Goal: Ask a question

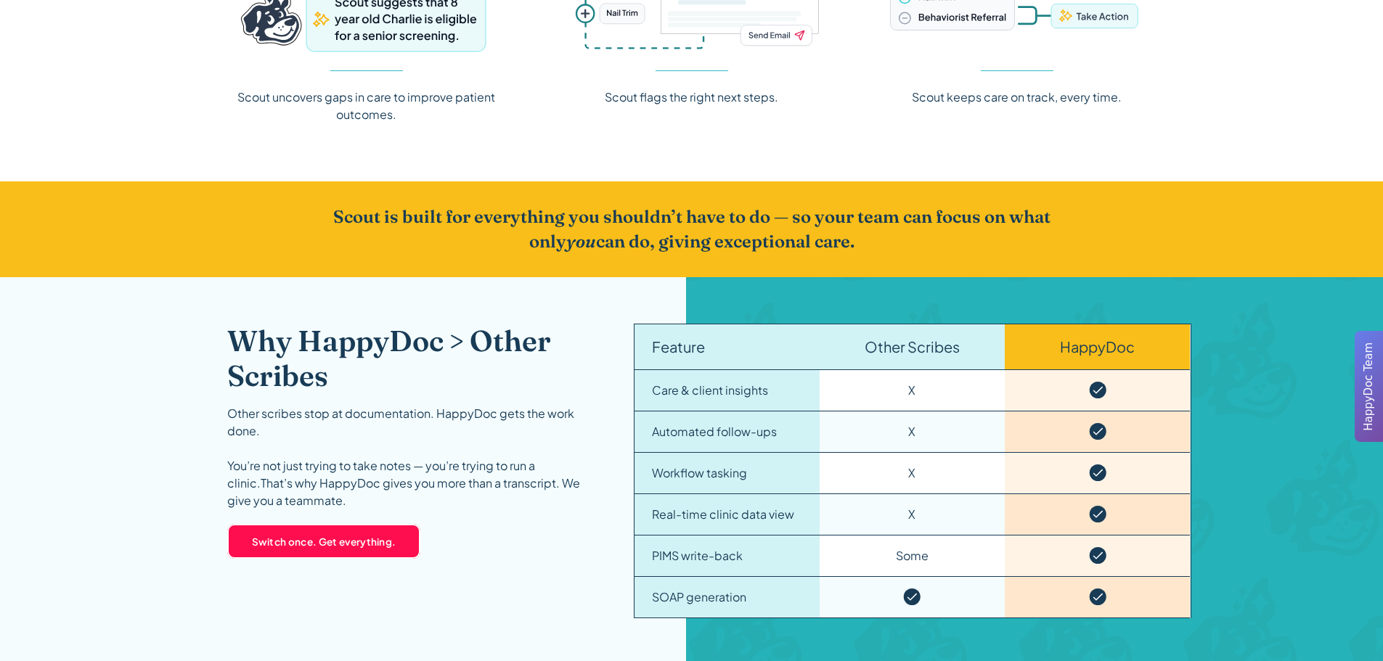
scroll to position [2033, 0]
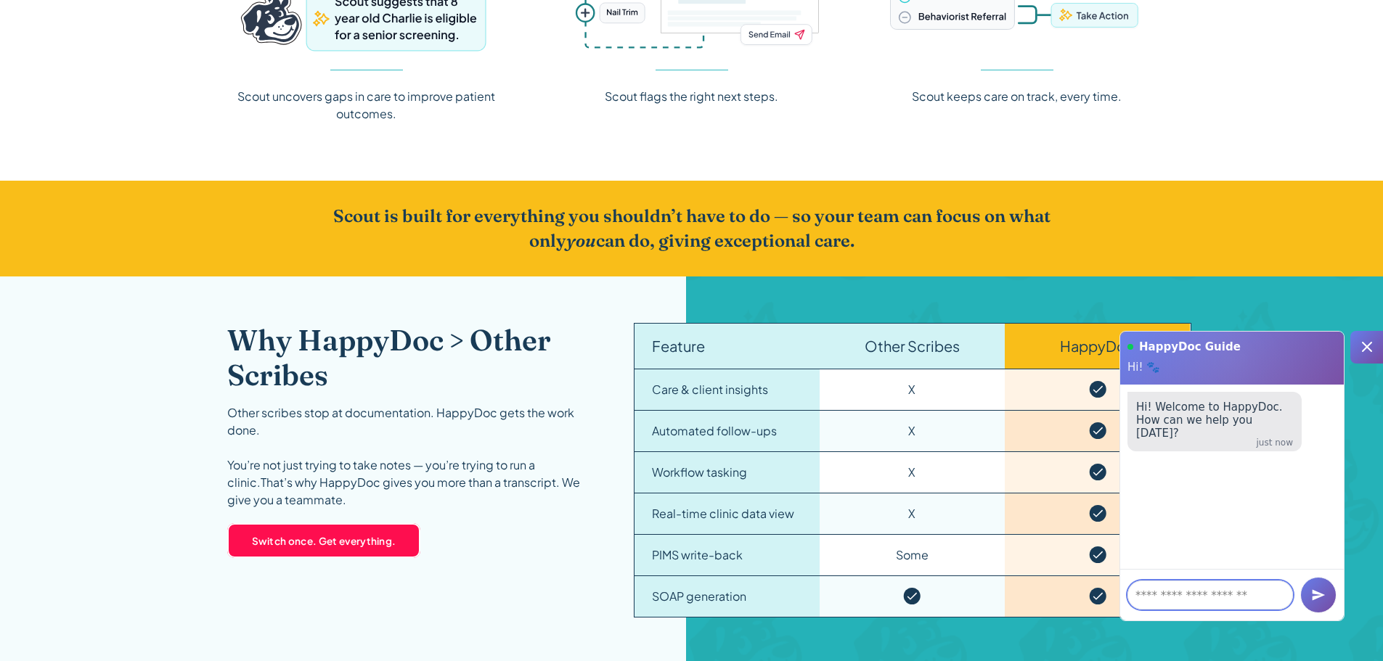
click at [1167, 595] on textarea at bounding box center [1210, 595] width 166 height 29
click at [687, 552] on div "PIMS write-back" at bounding box center [697, 555] width 91 height 17
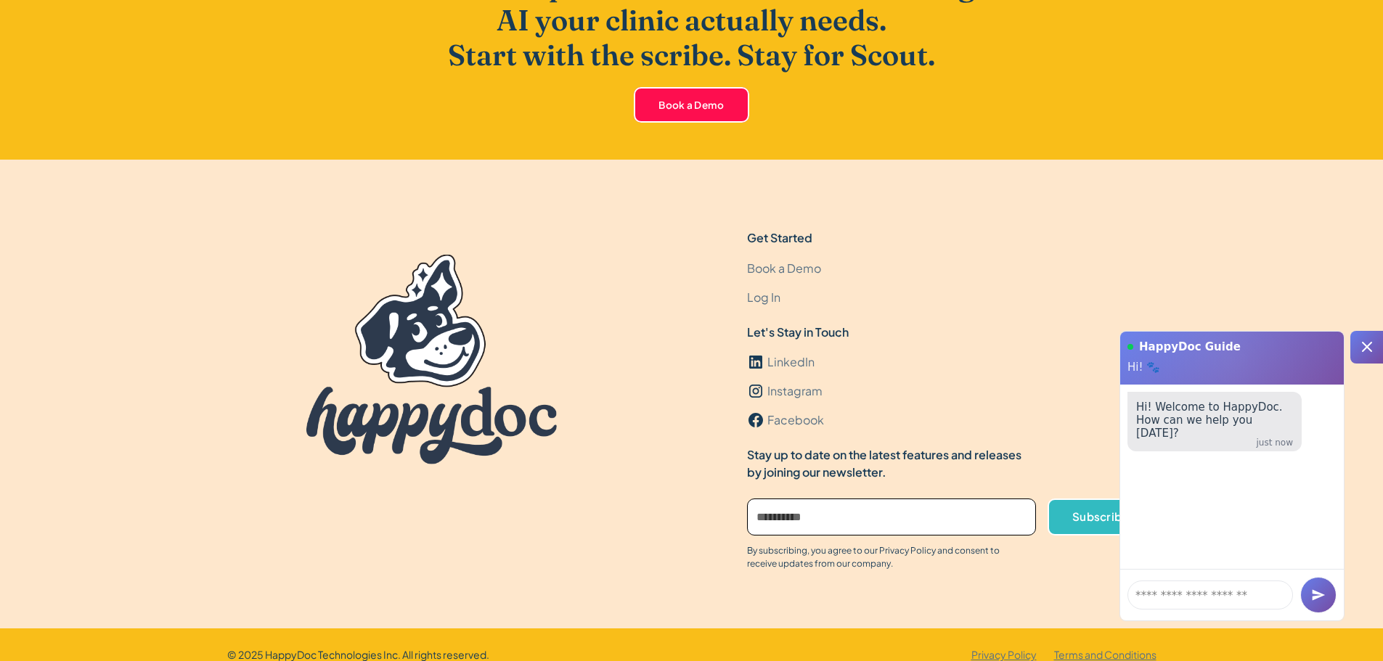
scroll to position [4414, 0]
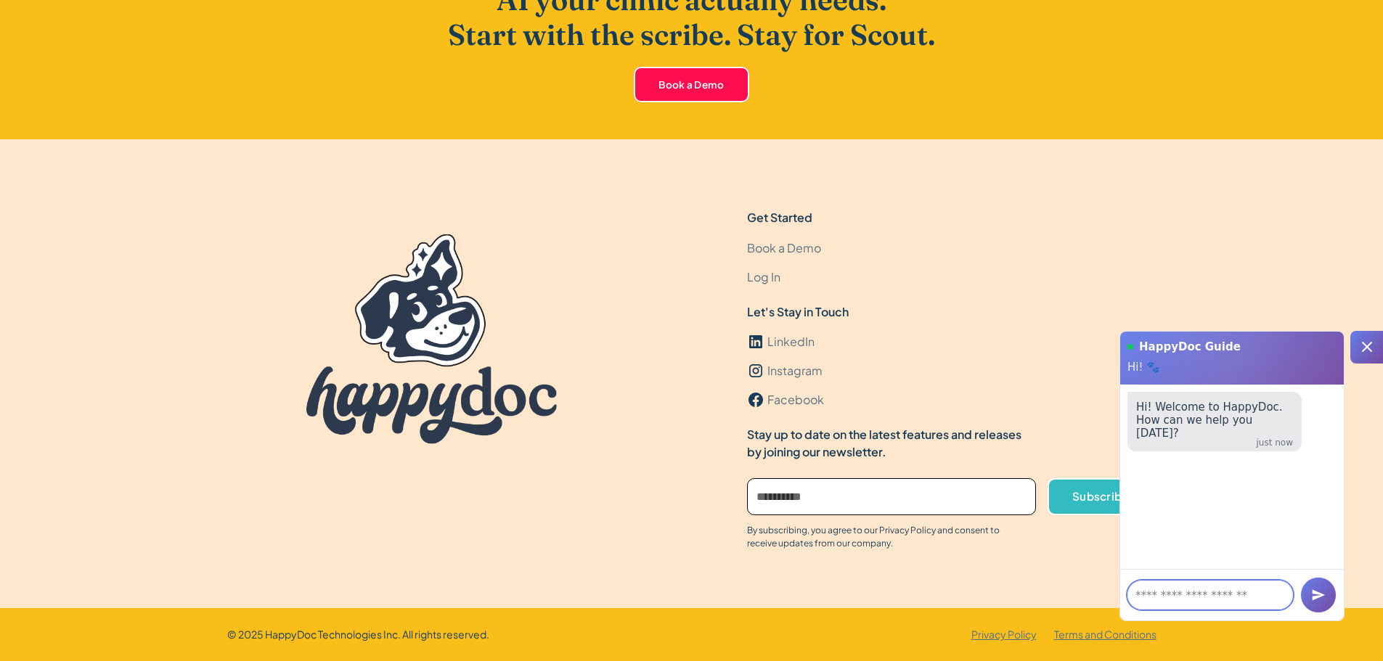
click at [1165, 600] on textarea at bounding box center [1210, 595] width 166 height 29
type textarea "**"
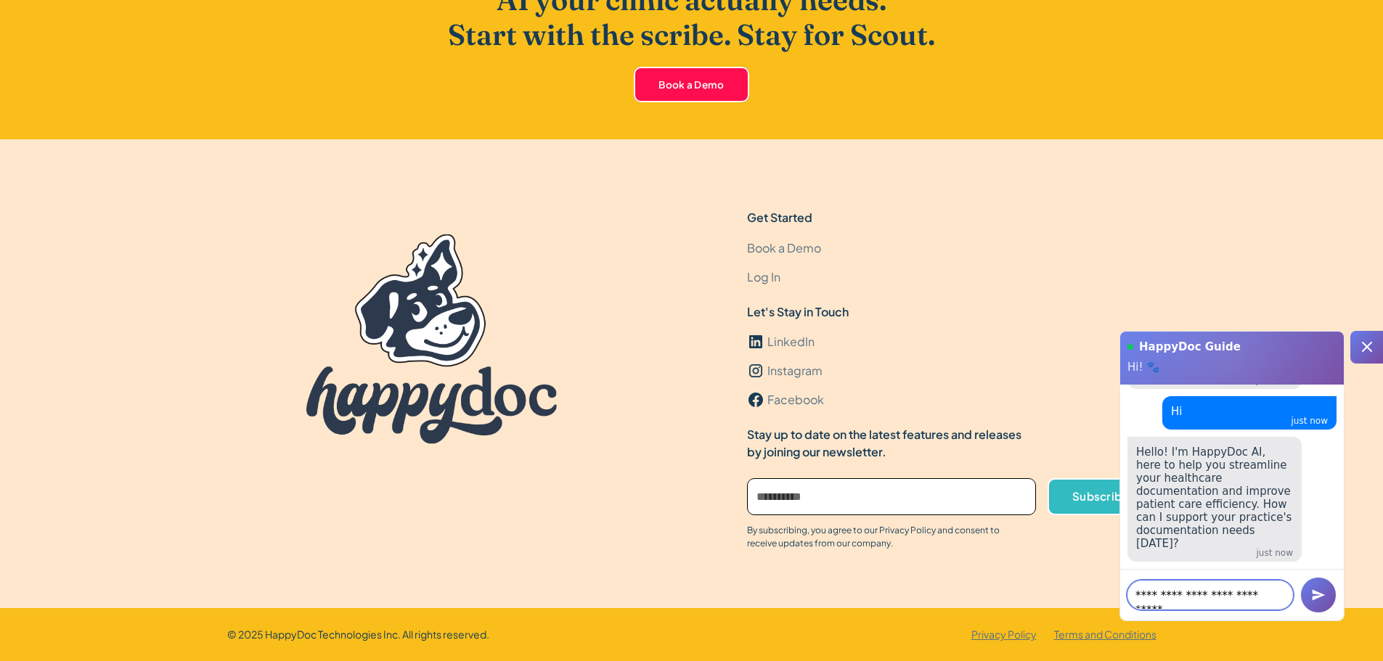
scroll to position [9, 0]
type textarea "**********"
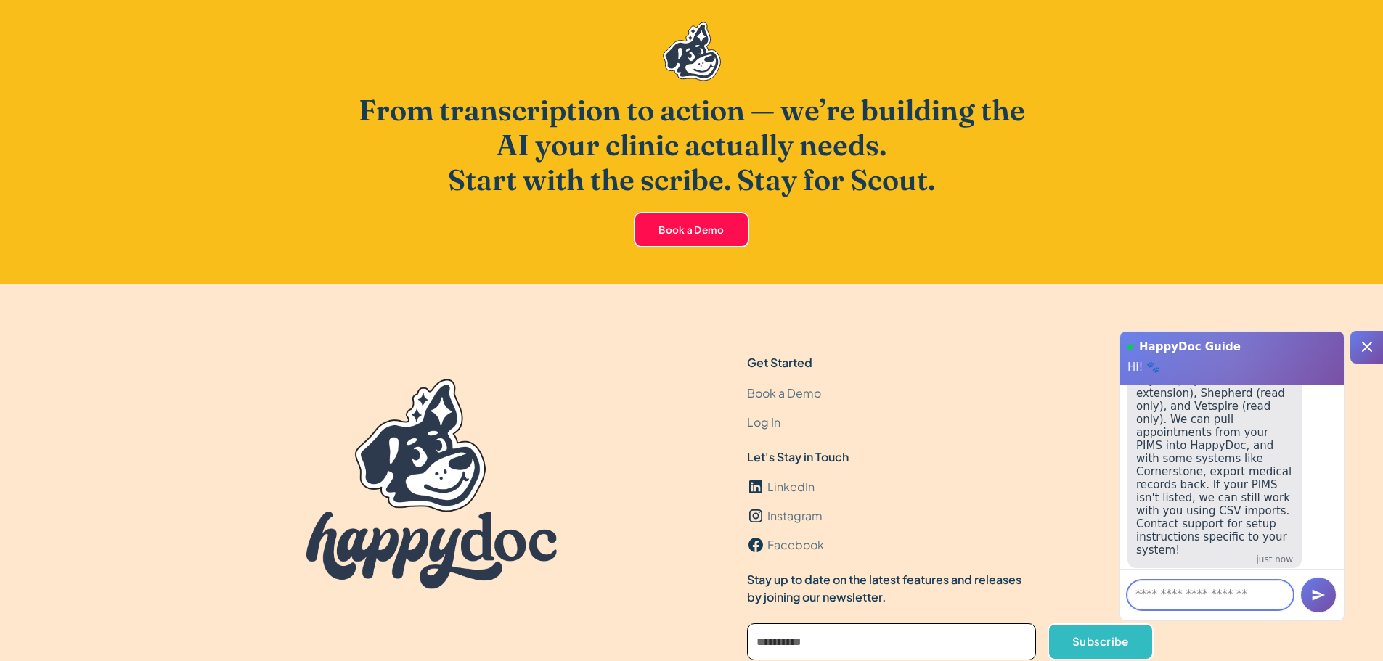
scroll to position [411, 0]
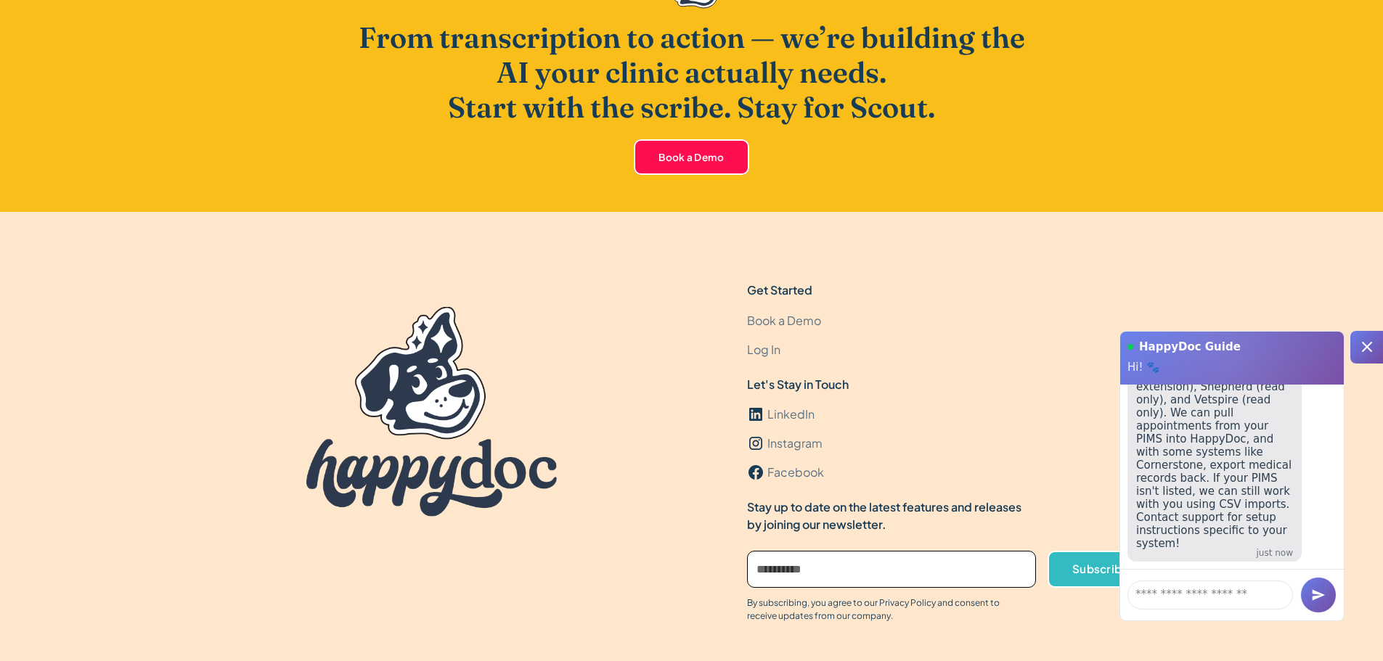
click at [1371, 349] on icon at bounding box center [1366, 346] width 17 height 17
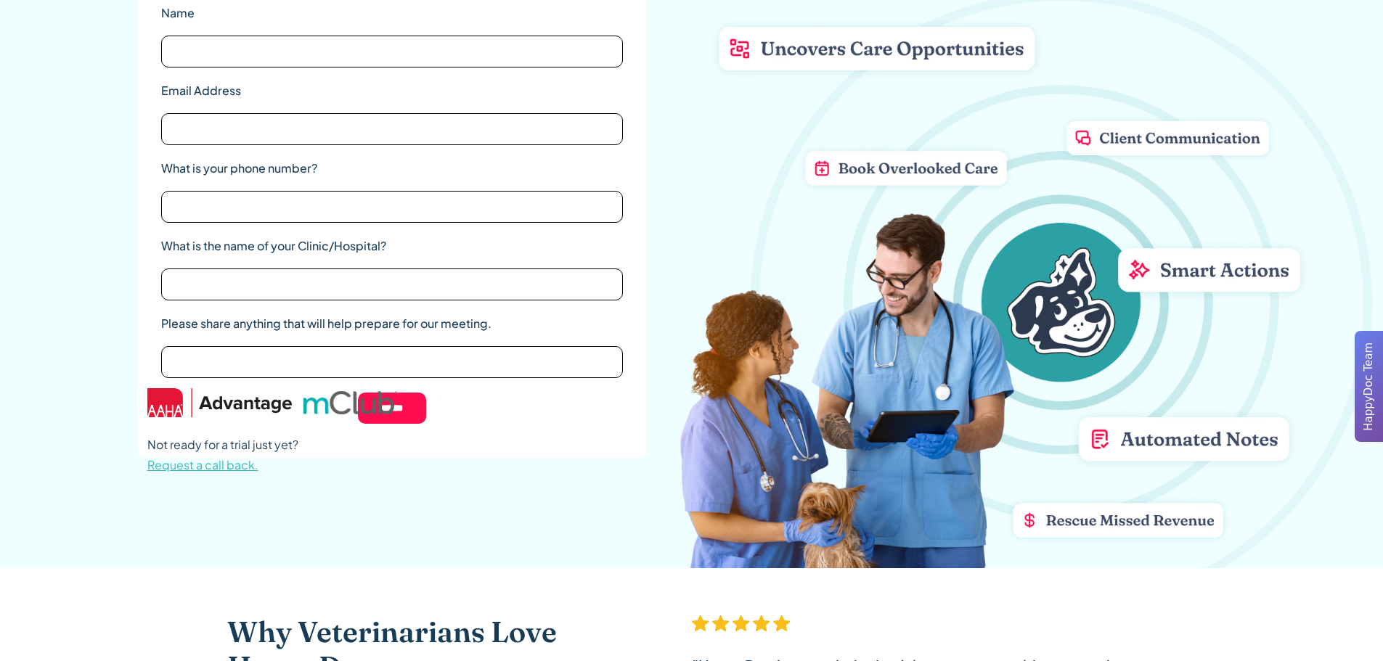
scroll to position [0, 0]
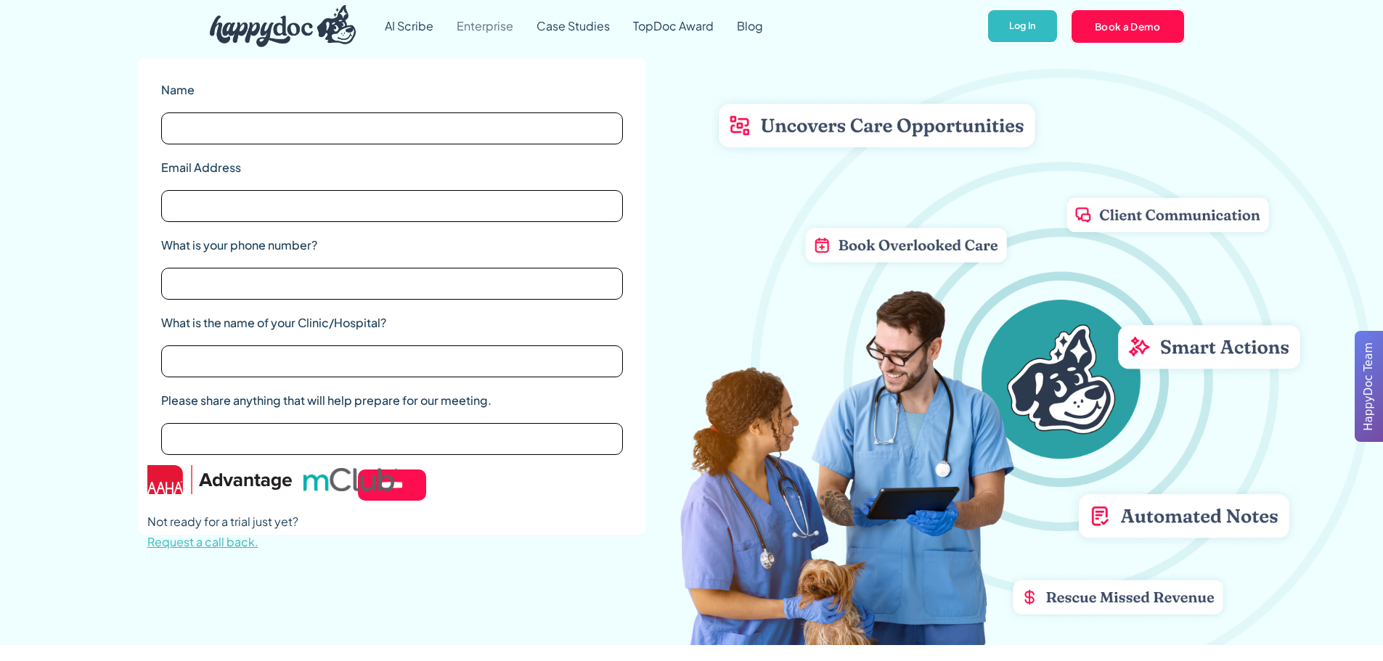
click at [475, 24] on link "Enterprise" at bounding box center [485, 26] width 80 height 52
click at [401, 23] on link "AI Scribe" at bounding box center [409, 26] width 72 height 52
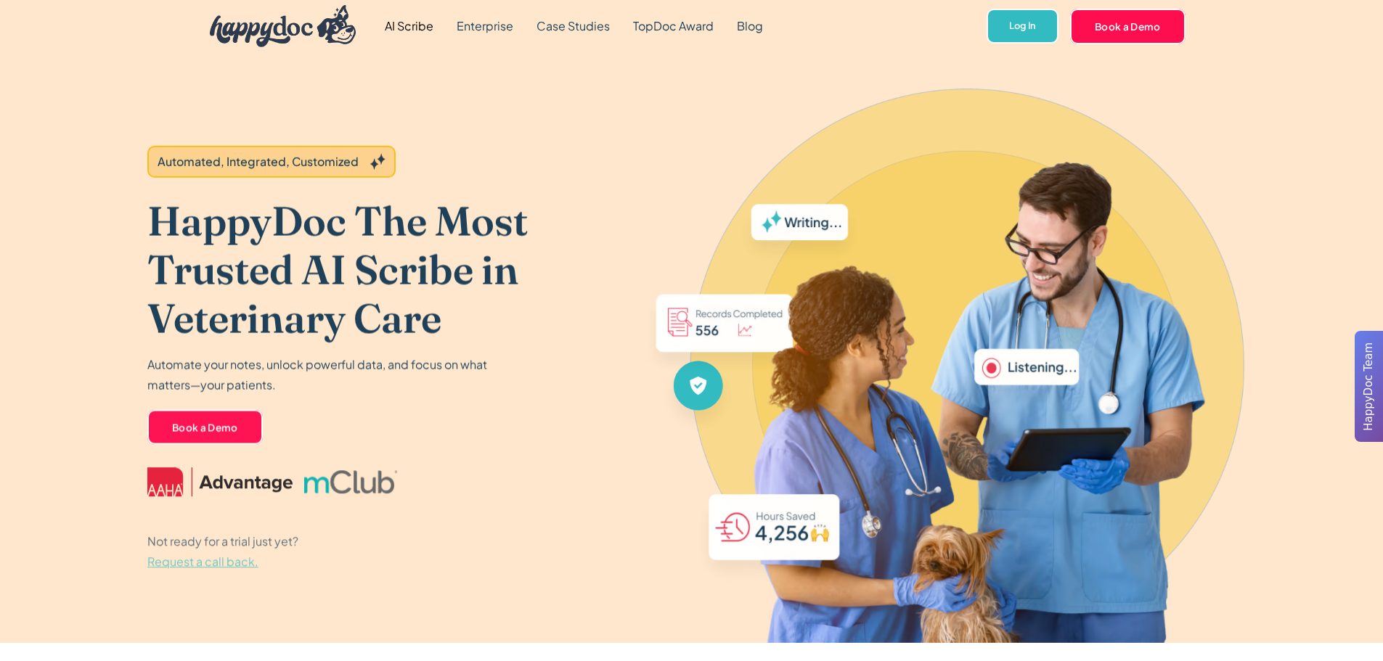
click at [266, 38] on img "home" at bounding box center [283, 26] width 147 height 42
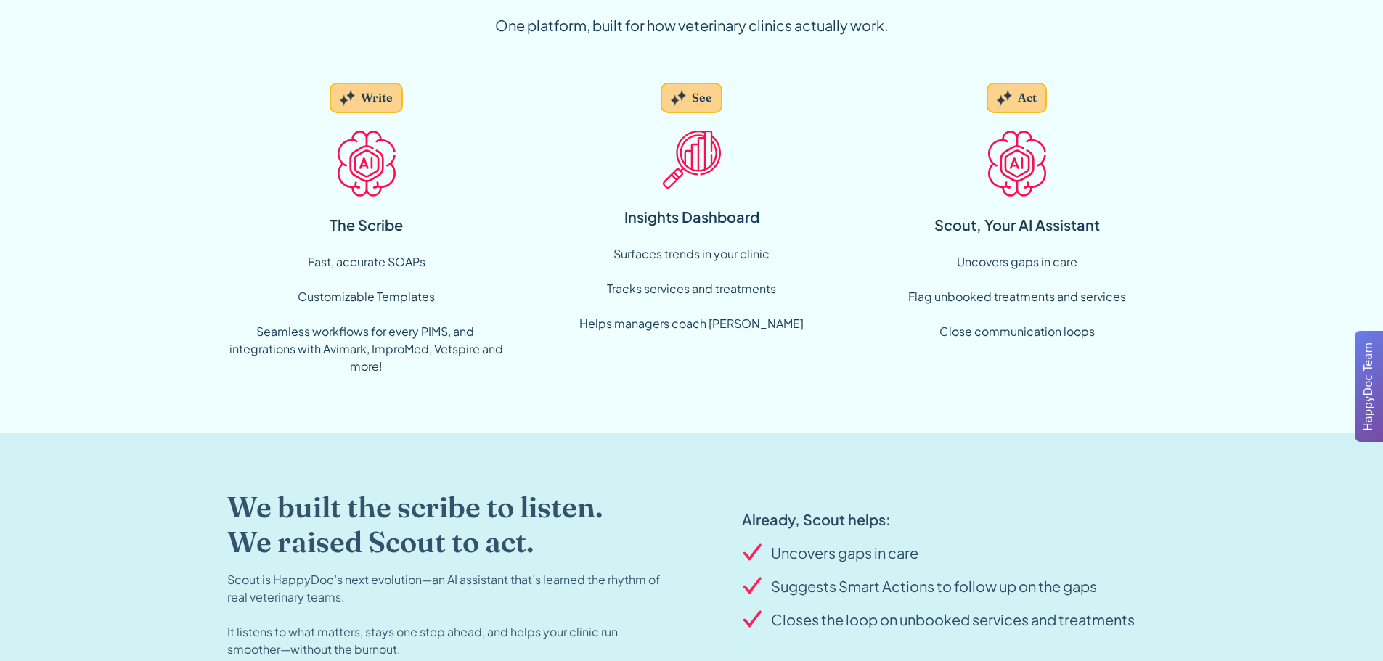
scroll to position [871, 0]
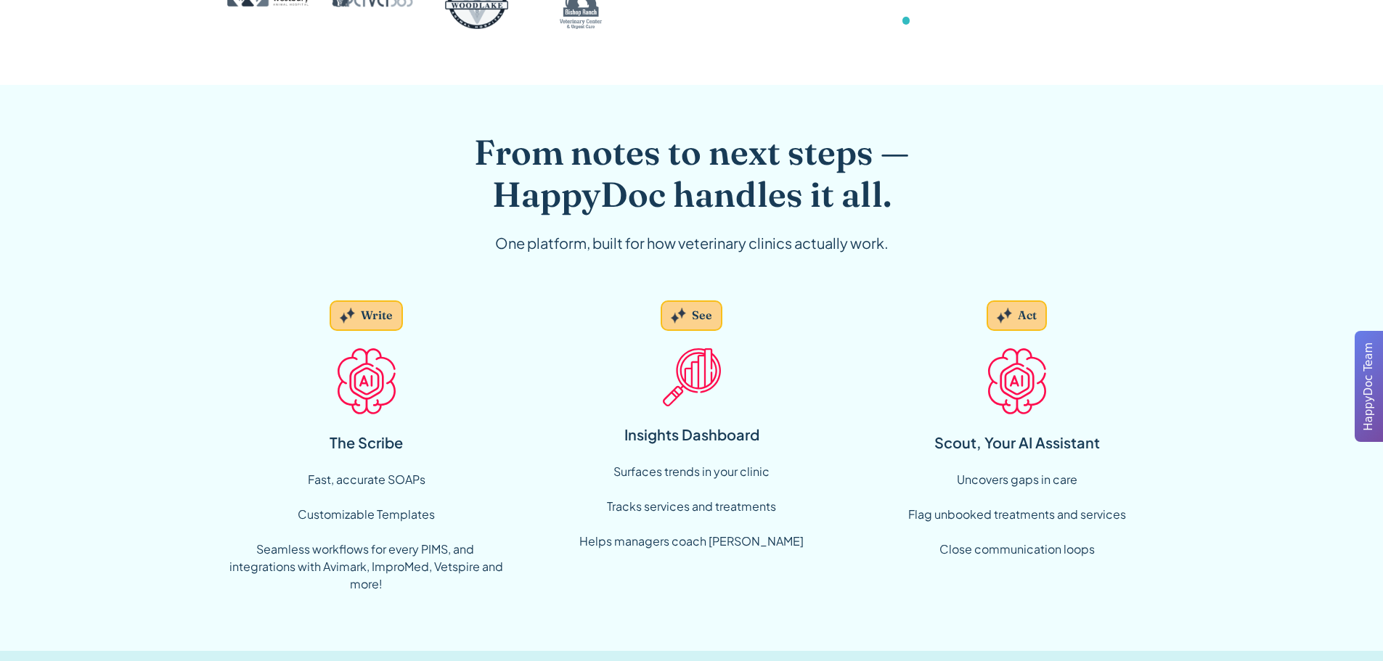
click at [1364, 387] on span "HappyDoc Team" at bounding box center [1368, 387] width 17 height 89
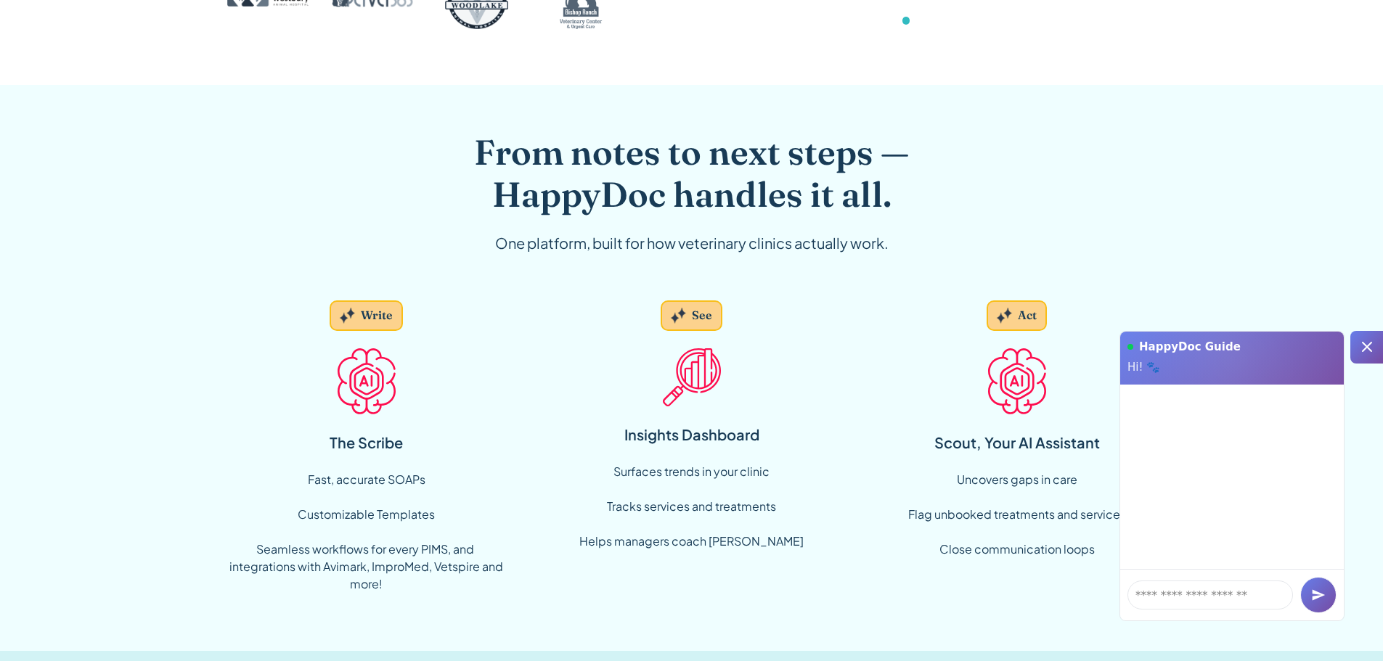
click at [1368, 347] on icon at bounding box center [1366, 346] width 17 height 17
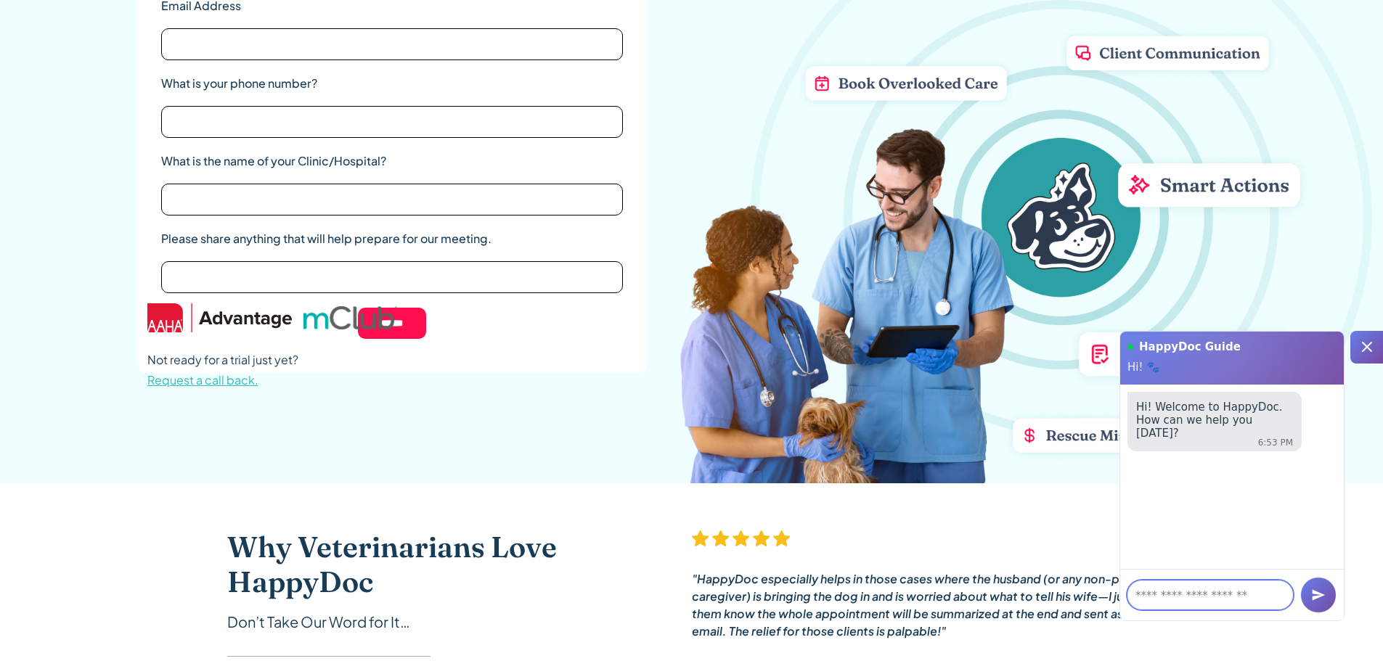
scroll to position [73, 0]
